Goal: Find specific page/section: Find specific page/section

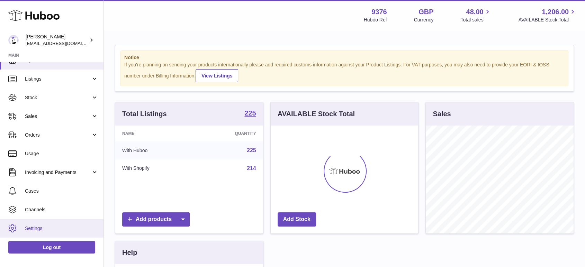
scroll to position [28, 0]
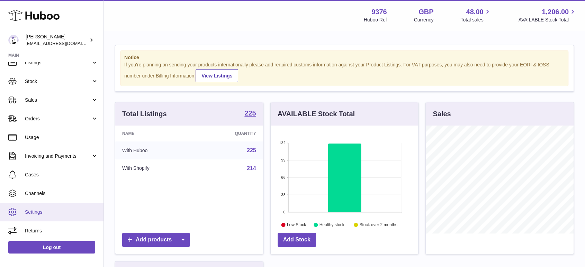
drag, startPoint x: 36, startPoint y: 229, endPoint x: 93, endPoint y: 216, distance: 58.9
click at [36, 229] on span "Returns" at bounding box center [61, 231] width 73 height 7
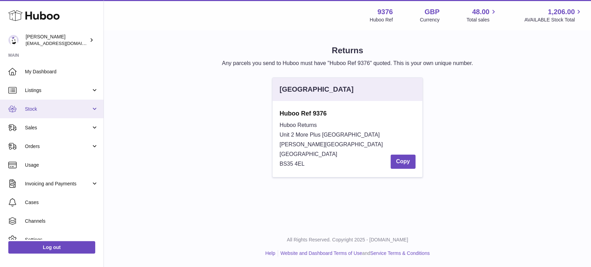
click at [36, 106] on span "Stock" at bounding box center [58, 109] width 66 height 7
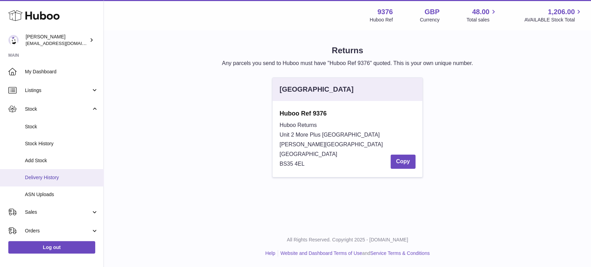
click at [43, 174] on span "Delivery History" at bounding box center [61, 177] width 73 height 7
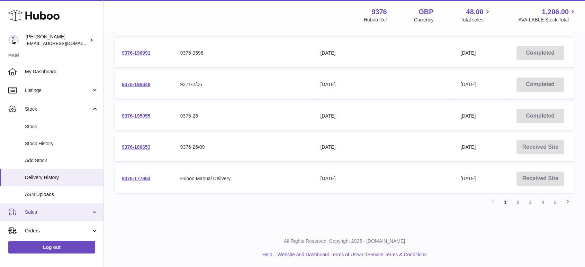
scroll to position [113, 0]
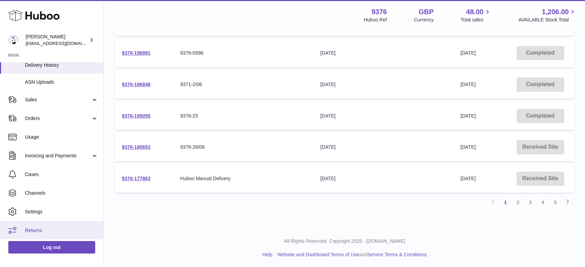
click at [49, 229] on span "Returns" at bounding box center [61, 230] width 73 height 7
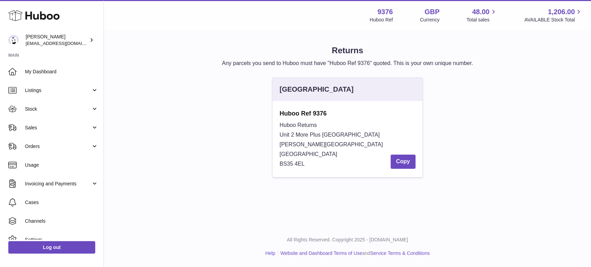
drag, startPoint x: 330, startPoint y: 163, endPoint x: 278, endPoint y: 132, distance: 60.7
click at [278, 132] on div "Huboo Ref 9376 Huboo Returns Unit 2 More Plus Central Park Hudson Ave Severn Be…" at bounding box center [347, 139] width 150 height 76
copy div "Unit 2 More Plus Central Park Hudson Ave Severn Beach BS35 4EL"
